Goal: Navigation & Orientation: Find specific page/section

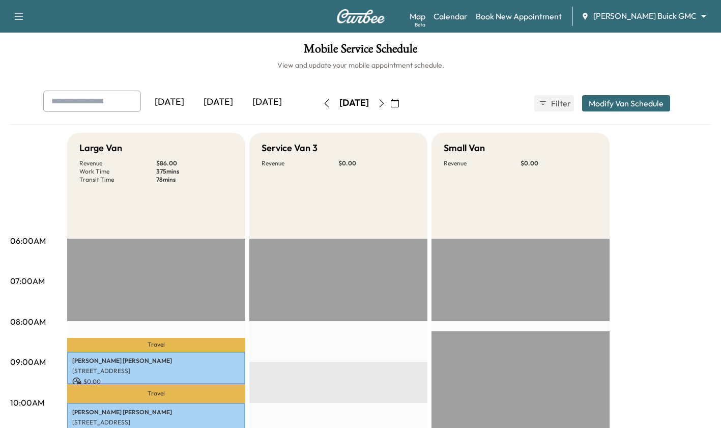
click at [215, 104] on div "[DATE]" at bounding box center [218, 102] width 49 height 23
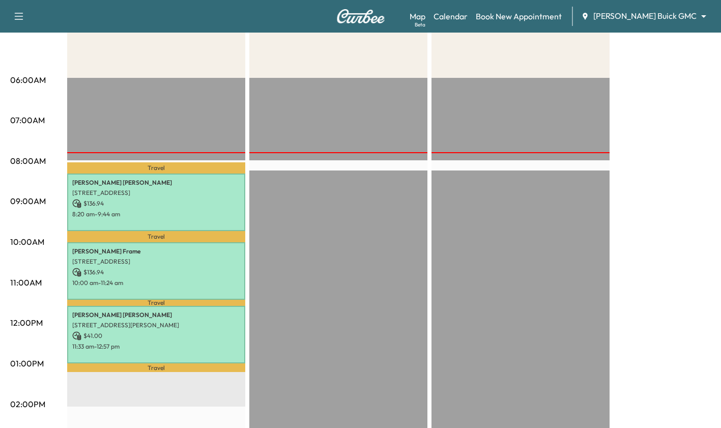
scroll to position [160, 0]
click at [682, 15] on body "Support Log Out Map Beta Calendar Book New Appointment [PERSON_NAME] Buick GMC …" at bounding box center [360, 54] width 721 height 428
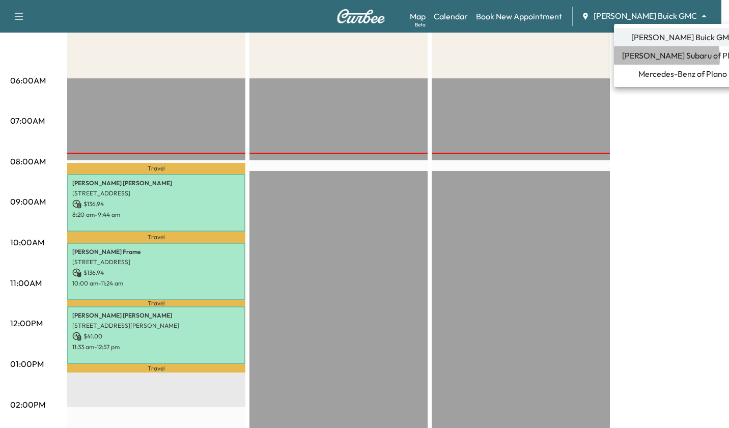
click at [649, 57] on span "[PERSON_NAME] Subaru of Plano" at bounding box center [682, 55] width 121 height 12
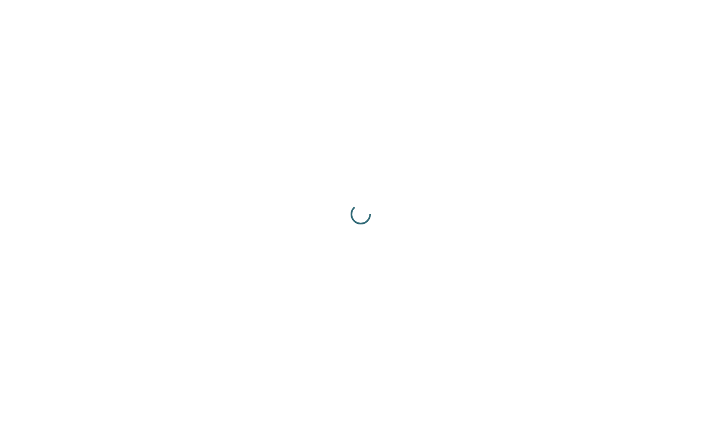
scroll to position [0, 0]
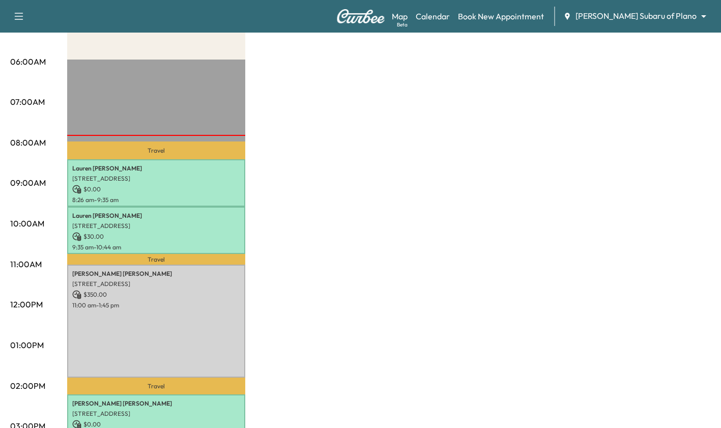
scroll to position [177, 0]
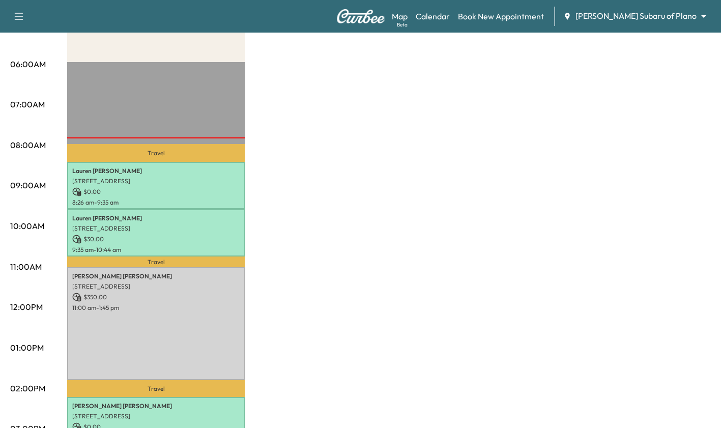
click at [693, 13] on body "Support Log Out Map Beta Calendar Book New Appointment [PERSON_NAME] Subaru of …" at bounding box center [360, 37] width 721 height 428
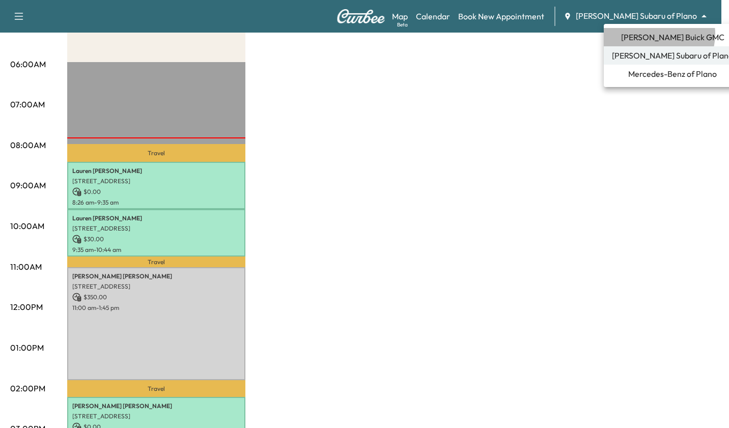
click at [658, 34] on span "[PERSON_NAME] Buick GMC" at bounding box center [672, 37] width 103 height 12
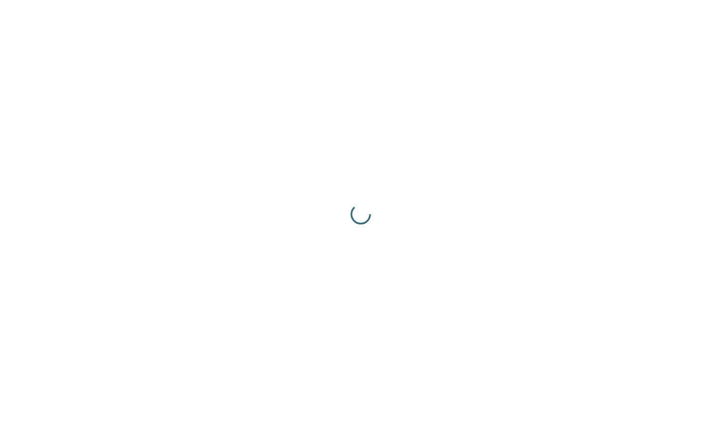
scroll to position [0, 0]
